Goal: Contribute content

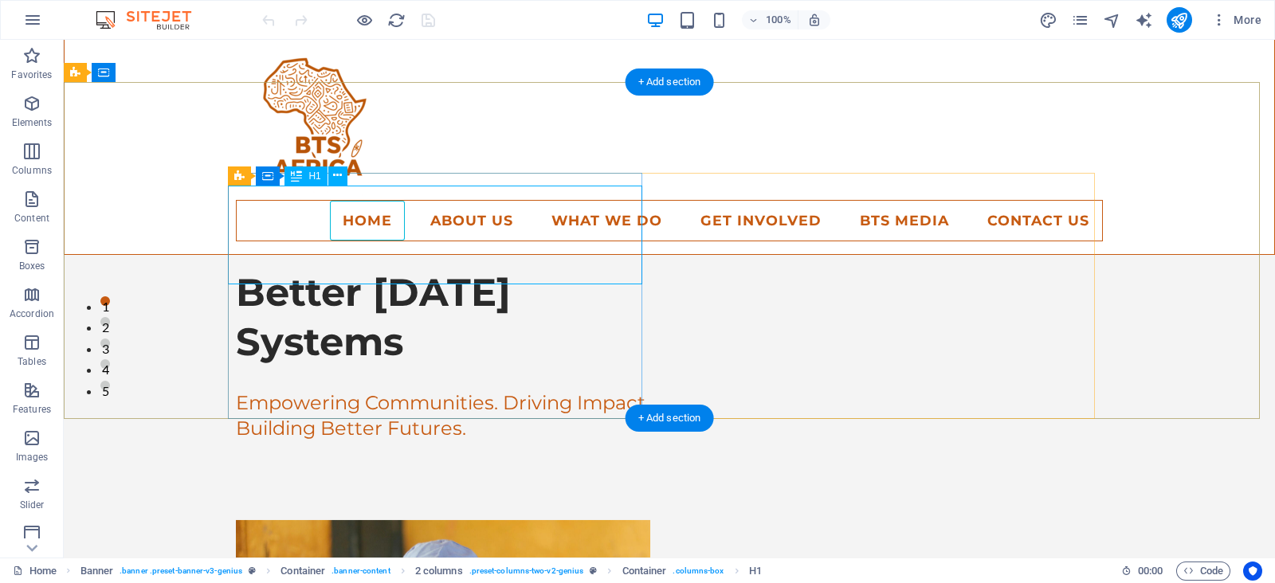
scroll to position [299, 0]
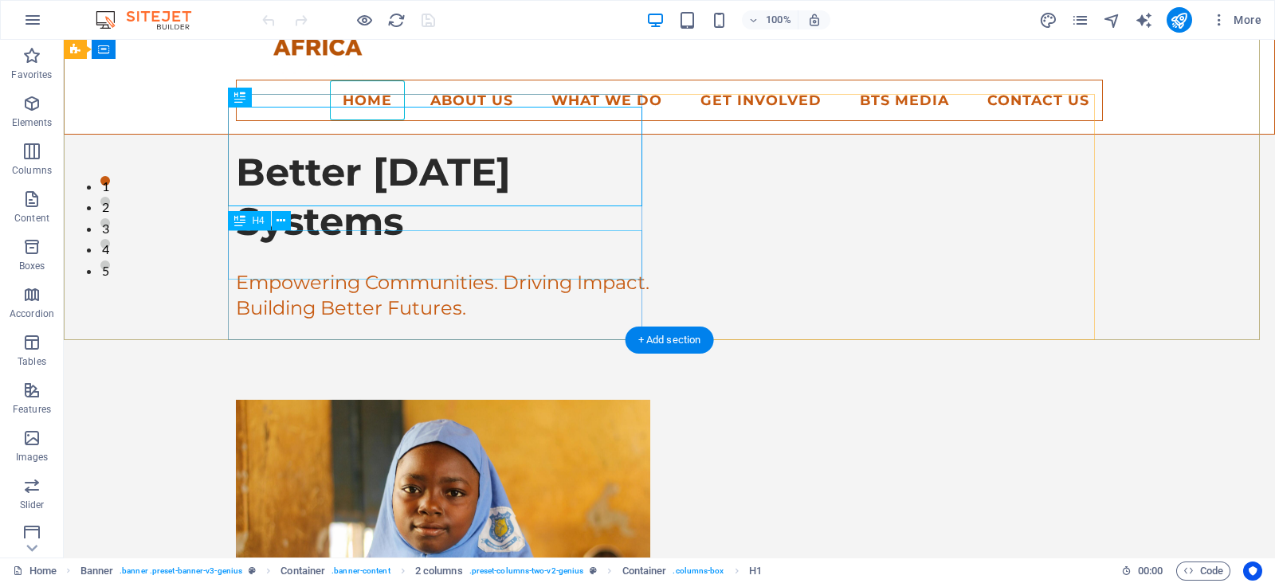
click at [491, 270] on div "Empowering Communities. Driving Impact. Building Better Futures." at bounding box center [443, 294] width 414 height 49
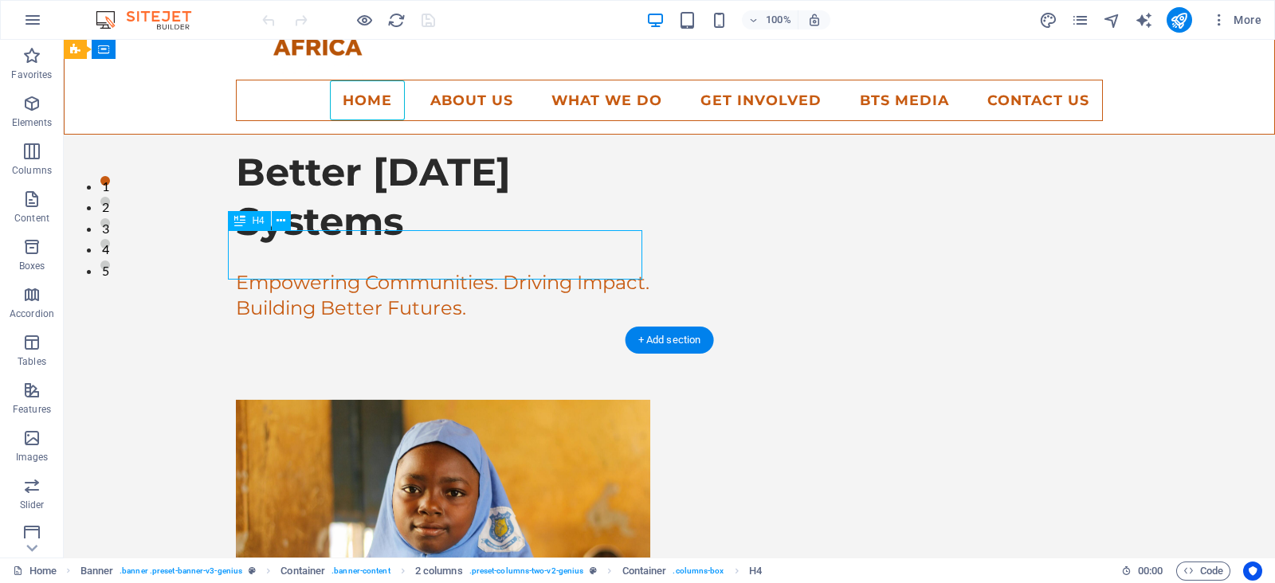
click at [493, 270] on div "Empowering Communities. Driving Impact. Building Better Futures." at bounding box center [443, 294] width 414 height 49
click at [425, 270] on div "Empowering Communities. Driving Impact. Building Better Futures." at bounding box center [443, 294] width 414 height 49
click at [453, 270] on div "Empowering Communities. Driving Impact. Building Better Futures." at bounding box center [443, 294] width 414 height 49
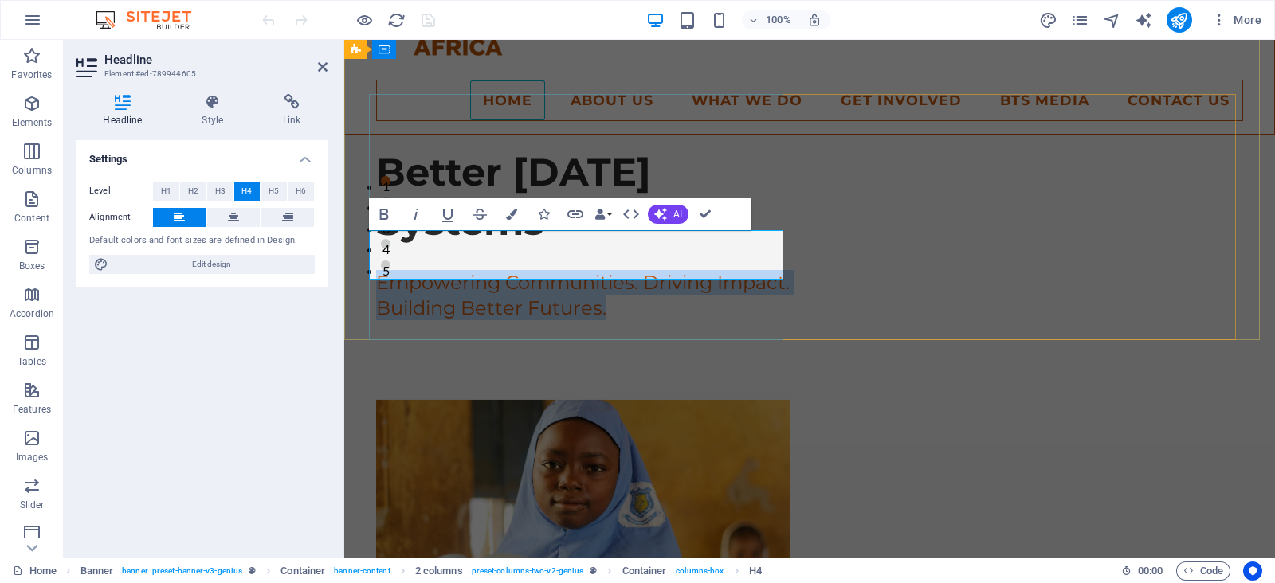
click at [612, 270] on h4 "Empowering Communities. Driving Impact. Building Better Futures." at bounding box center [583, 294] width 414 height 49
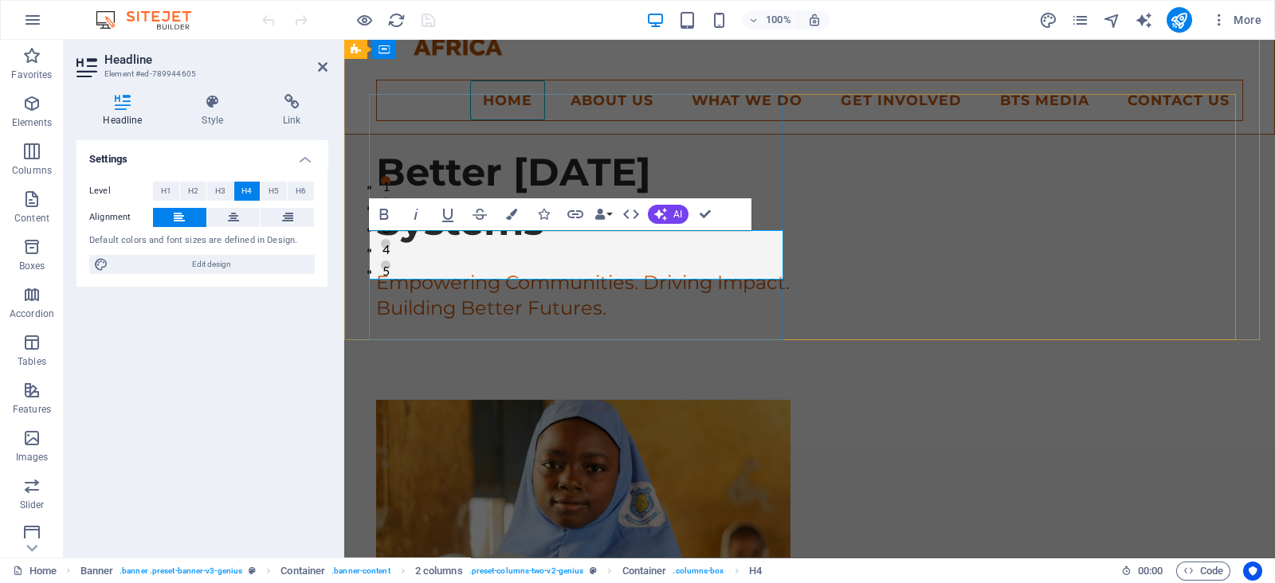
click at [635, 270] on h4 "Empowering Communities. Driving Impact. Building Better Futures." at bounding box center [583, 294] width 414 height 49
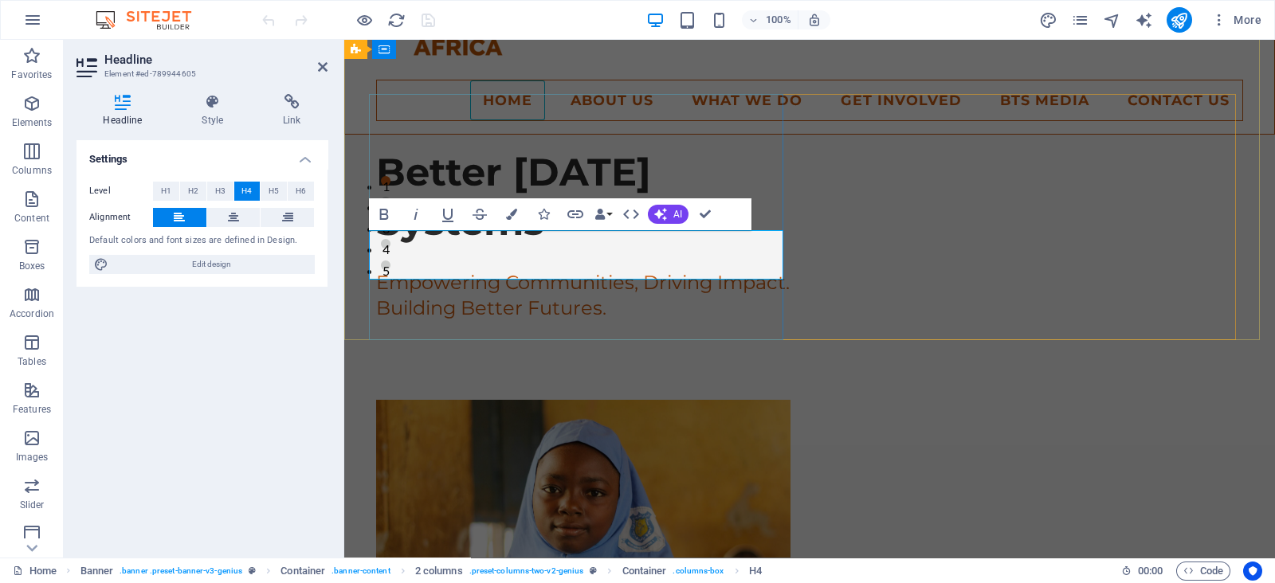
click at [437, 273] on h4 "Empowering Communities, Driving Impact. Building Better Futures." at bounding box center [583, 294] width 414 height 49
click at [646, 147] on div "Better [DATE] Systems" at bounding box center [583, 197] width 414 height 100
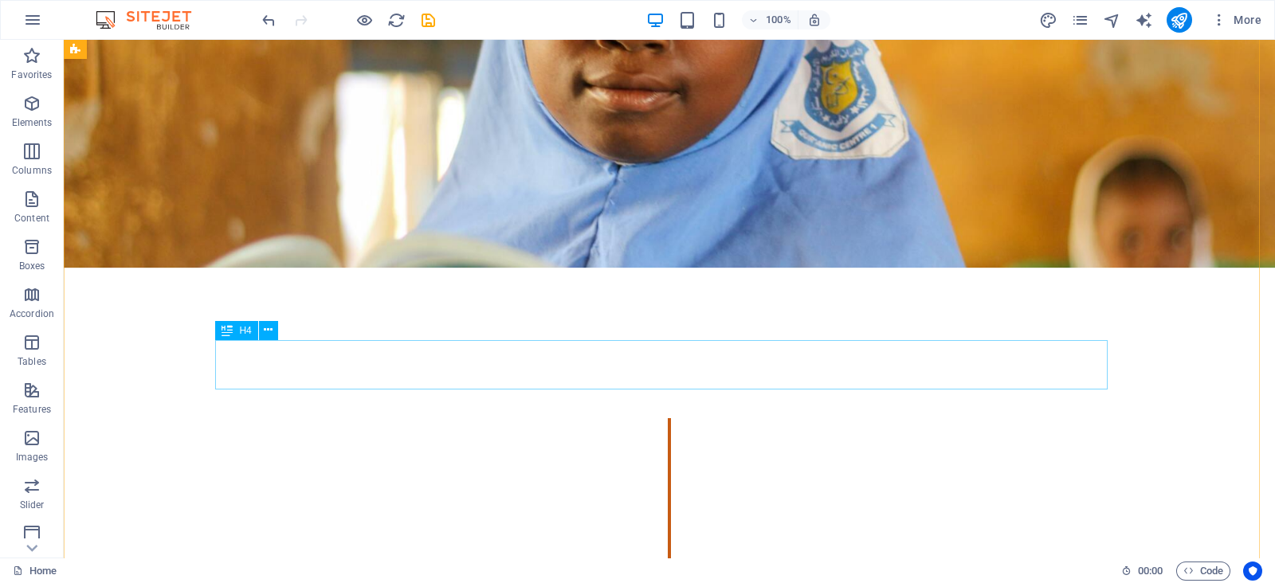
scroll to position [1096, 0]
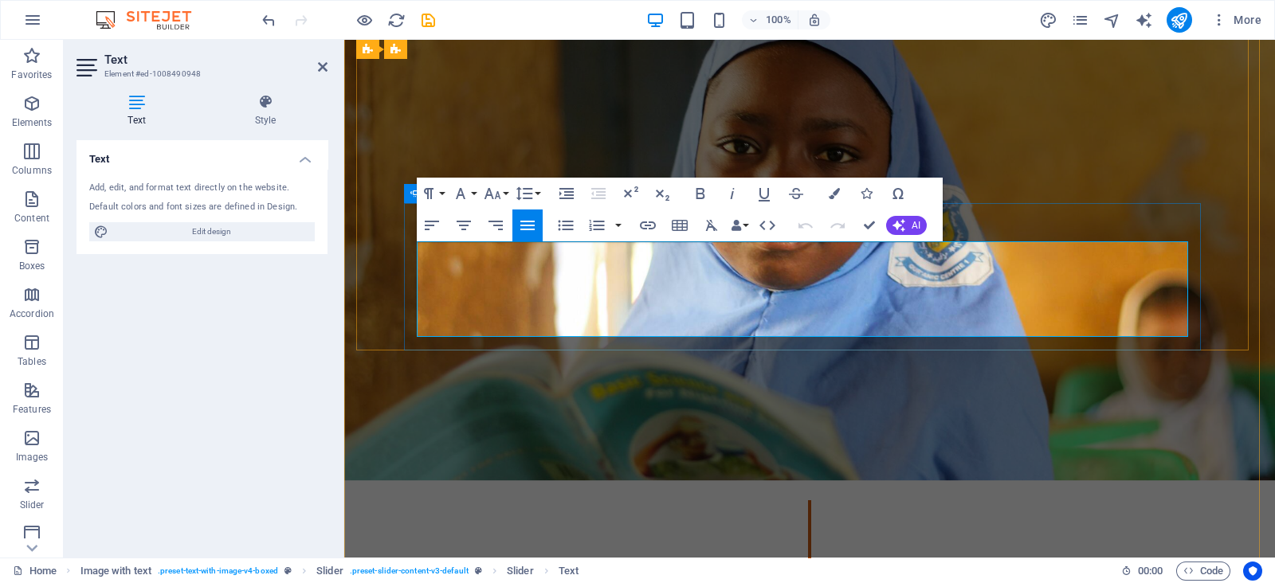
drag, startPoint x: 1224, startPoint y: 280, endPoint x: 1506, endPoint y: 280, distance: 282.1
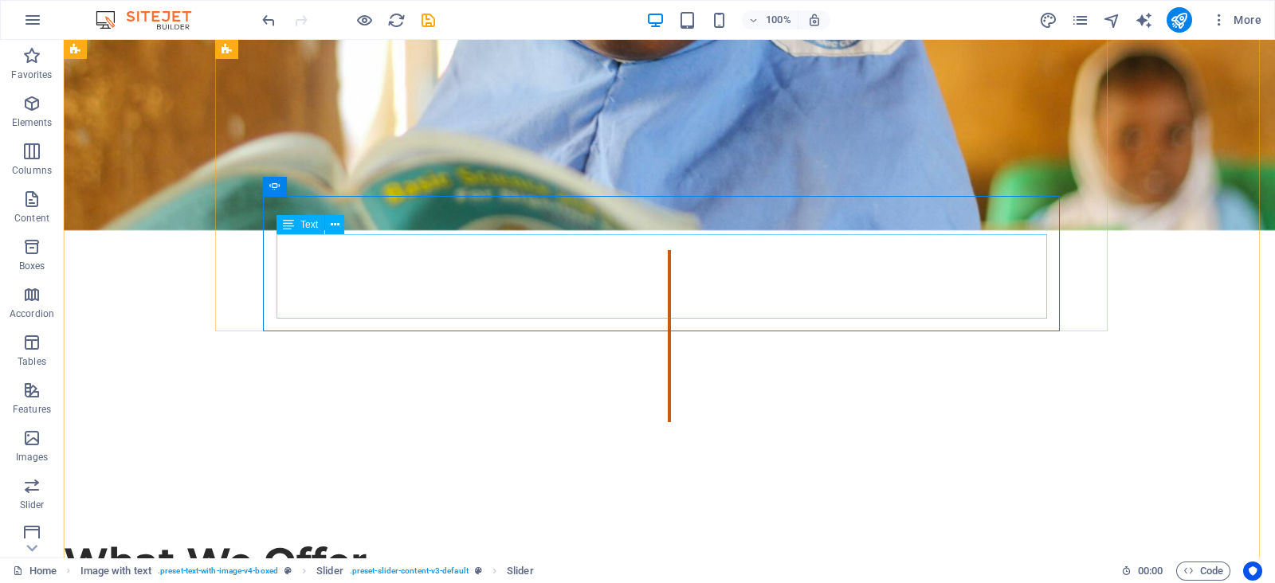
scroll to position [1593, 0]
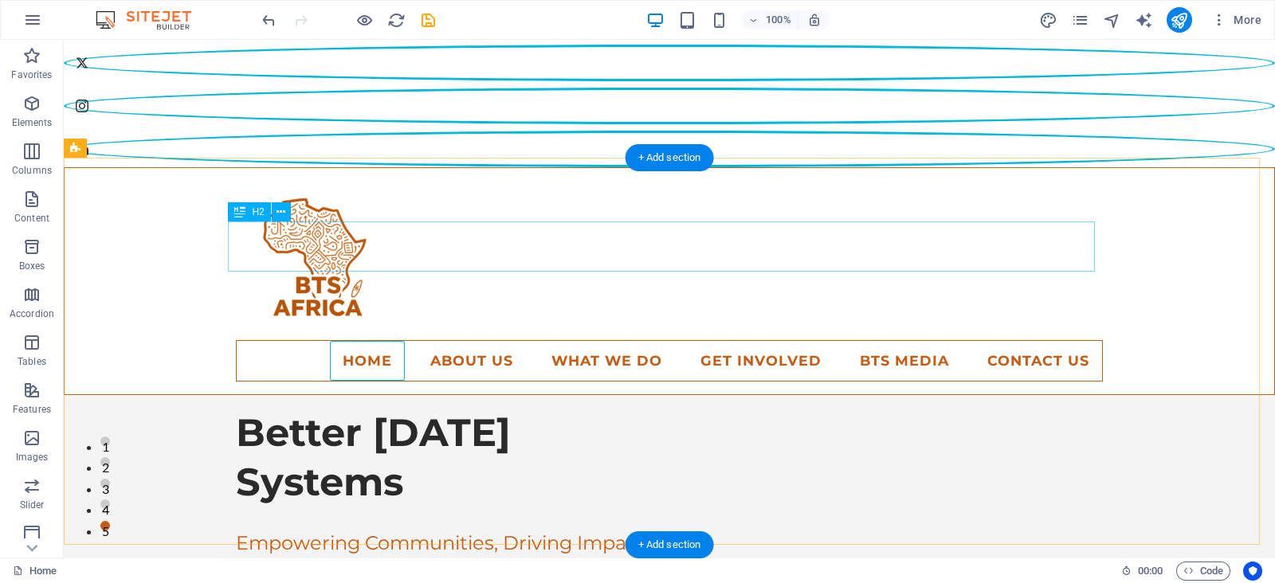
scroll to position [0, 0]
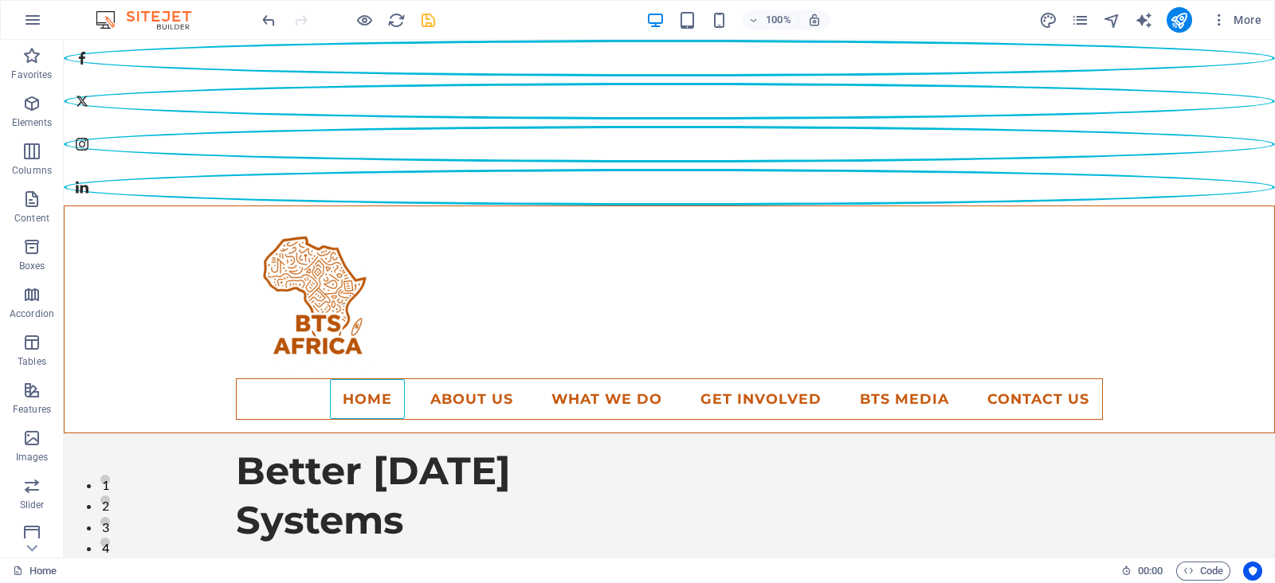
click at [434, 11] on icon "save" at bounding box center [428, 20] width 18 height 18
checkbox input "false"
click at [1132, 32] on button "More" at bounding box center [1236, 19] width 63 height 25
